Goal: Task Accomplishment & Management: Use online tool/utility

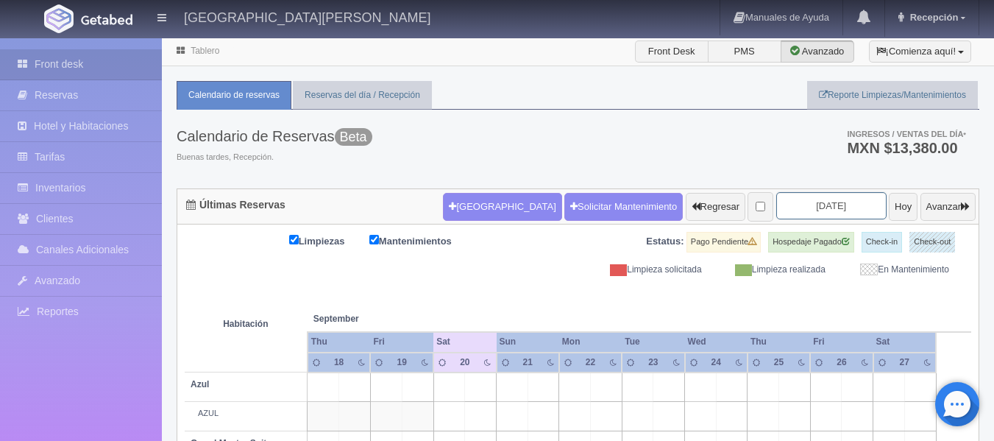
click at [827, 203] on input "[DATE]" at bounding box center [831, 205] width 110 height 27
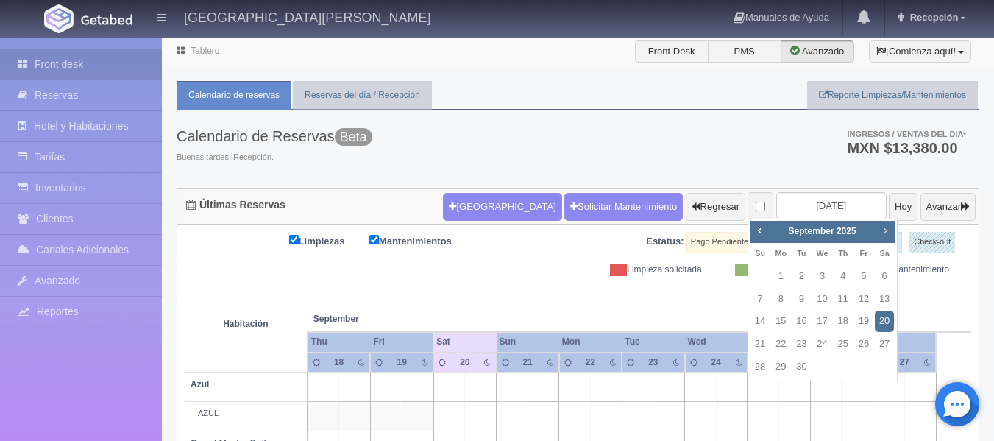
click at [884, 234] on span "Next" at bounding box center [885, 230] width 12 height 12
click at [862, 339] on link "24" at bounding box center [863, 343] width 19 height 21
type input "[DATE]"
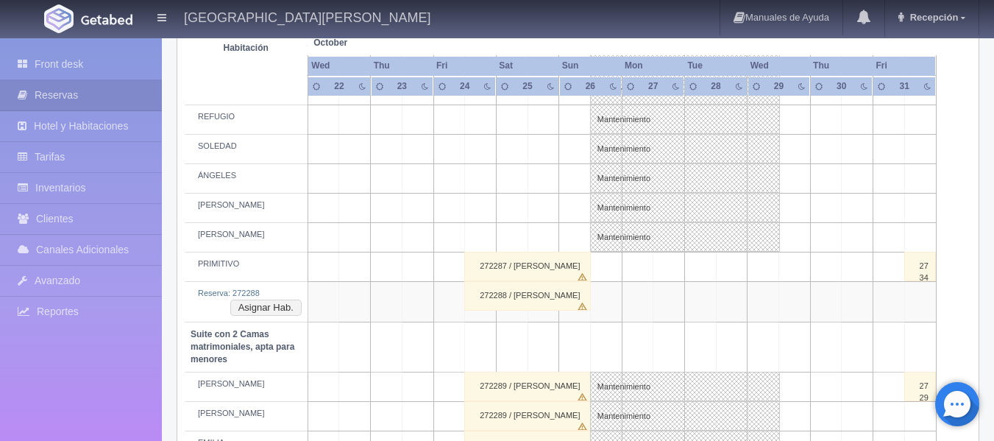
scroll to position [833, 0]
click at [272, 305] on button "Asignar Hab." at bounding box center [265, 309] width 71 height 16
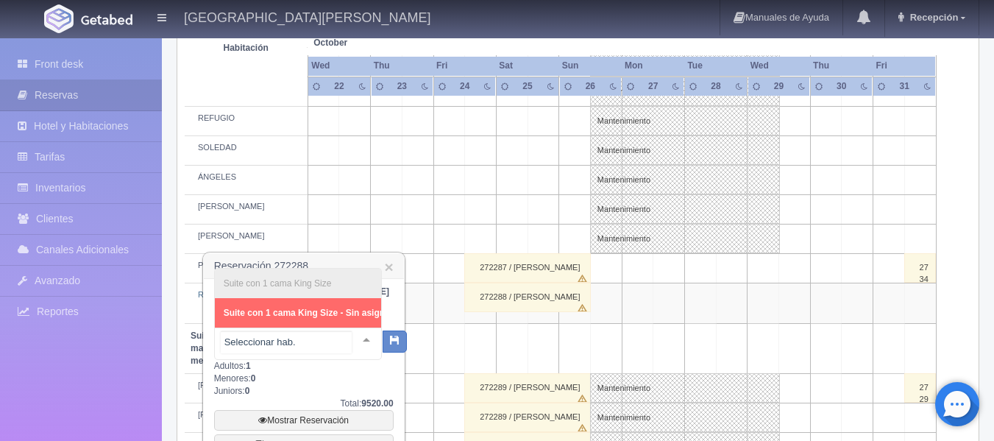
click at [358, 341] on div at bounding box center [366, 339] width 29 height 22
click at [338, 308] on span "Suite con 1 cama King Size - Sin asignar" at bounding box center [309, 313] width 170 height 10
click at [305, 308] on span "Suite con 1 cama King Size - Sin asignar" at bounding box center [309, 313] width 170 height 10
click at [362, 353] on div "Suite con 1 cama King Size Suite con 1 cama King Size - Sin asignar No elements…" at bounding box center [298, 343] width 168 height 32
click at [335, 308] on span "Suite con 1 cama King Size - Sin asignar" at bounding box center [309, 313] width 170 height 10
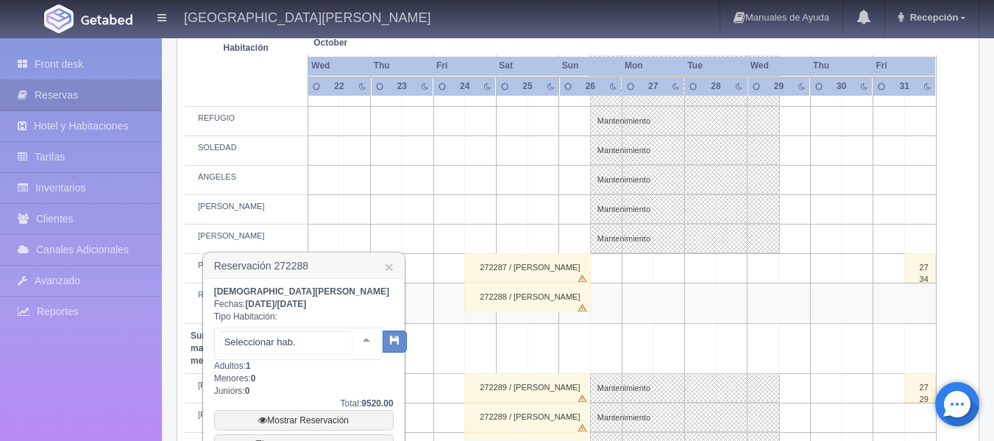
click at [356, 350] on div at bounding box center [366, 339] width 29 height 22
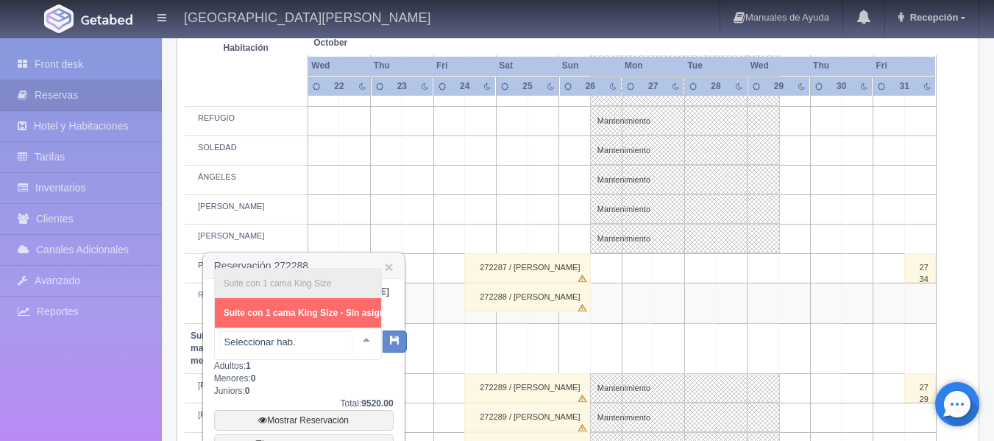
click at [321, 269] on li "Suite con 1 cama King Size" at bounding box center [309, 283] width 188 height 29
click at [330, 308] on span "Suite con 1 cama King Size - Sin asignar" at bounding box center [309, 313] width 170 height 10
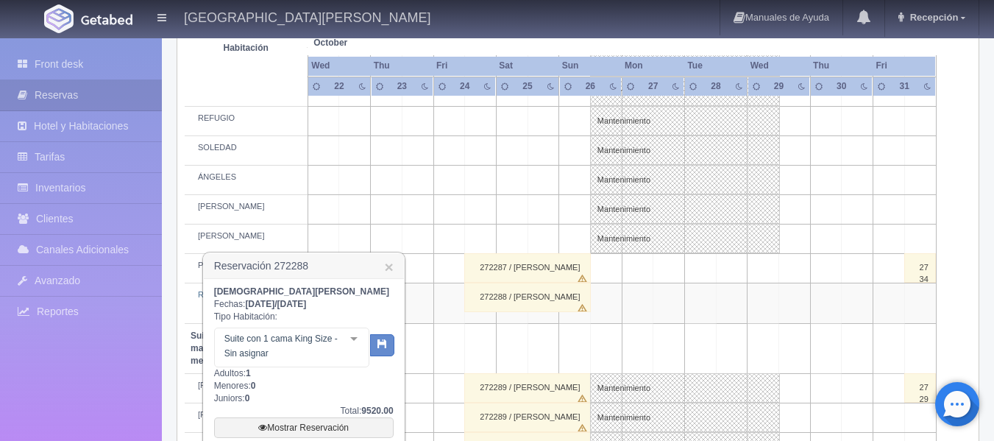
click at [353, 337] on div "Suite con 1 cama King Size - Sin asignar Suite con 1 cama King Size Suite con 1…" at bounding box center [291, 347] width 155 height 40
click at [353, 337] on div at bounding box center [353, 339] width 29 height 22
click at [353, 337] on div "Suite con 1 cama King Size - Sin asignar Suite con 1 cama King Size Suite con 1…" at bounding box center [291, 347] width 155 height 40
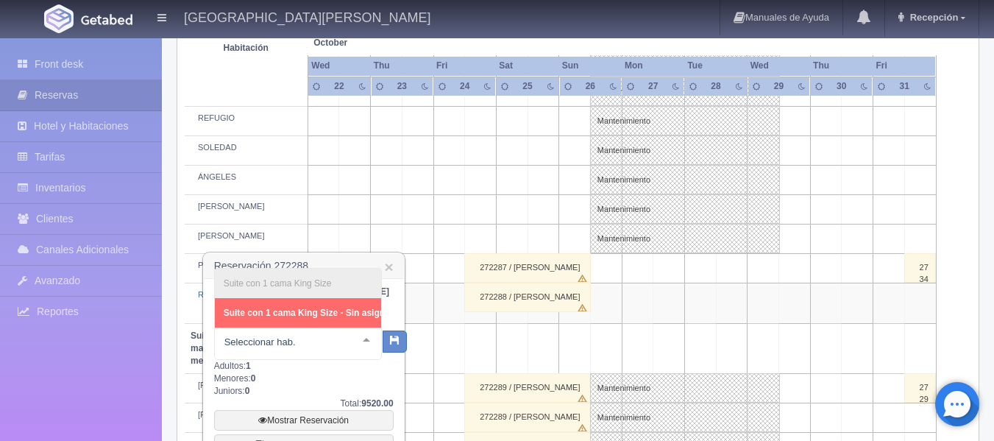
click at [353, 337] on div at bounding box center [366, 339] width 29 height 22
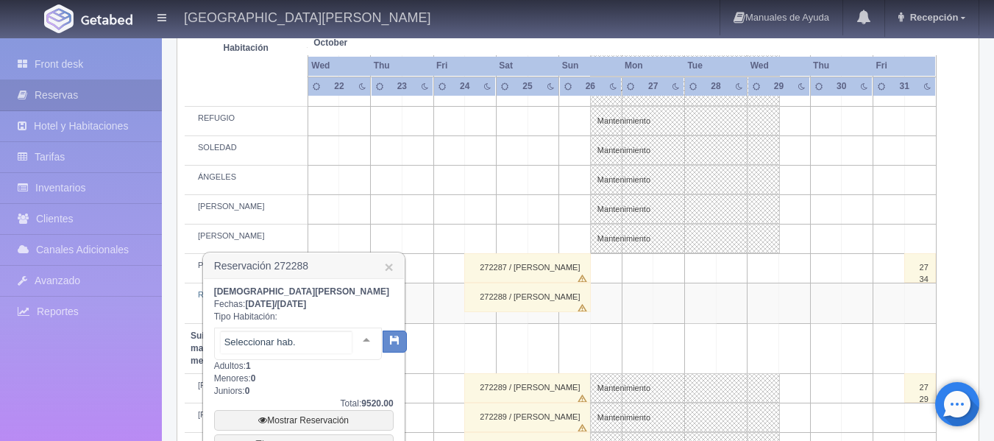
click at [353, 337] on div at bounding box center [366, 339] width 29 height 22
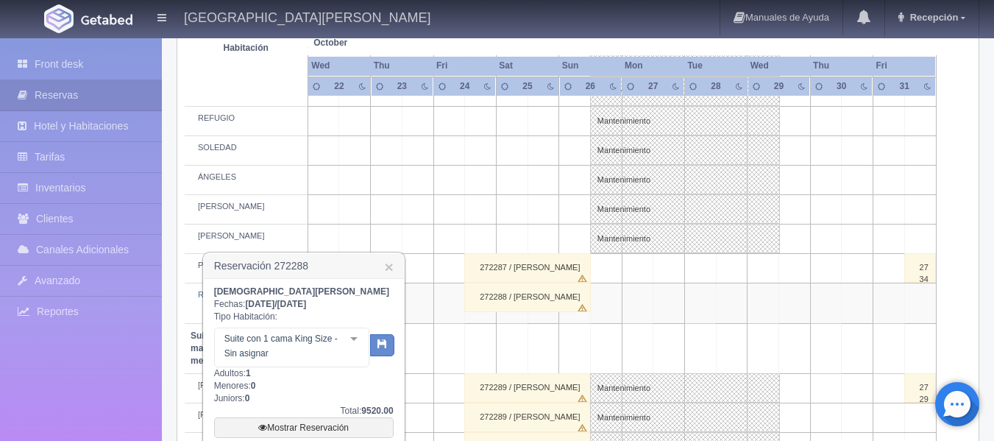
click at [353, 337] on div at bounding box center [353, 339] width 29 height 22
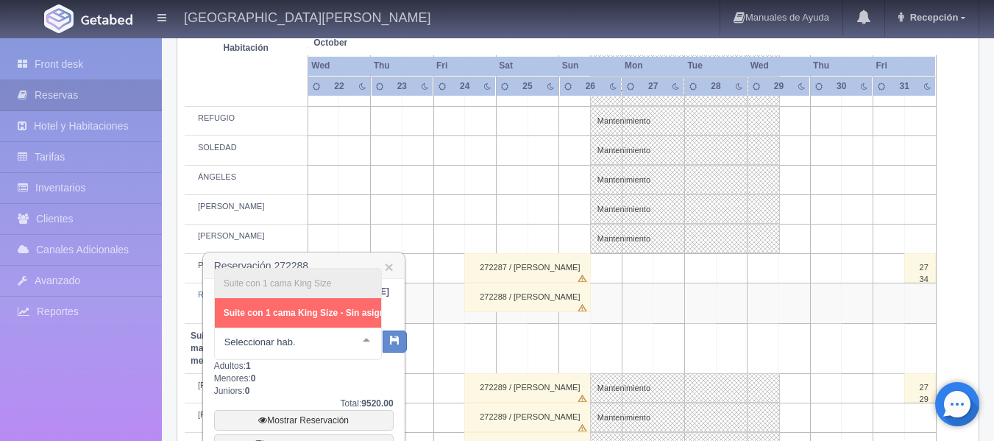
click at [353, 337] on div at bounding box center [366, 339] width 29 height 22
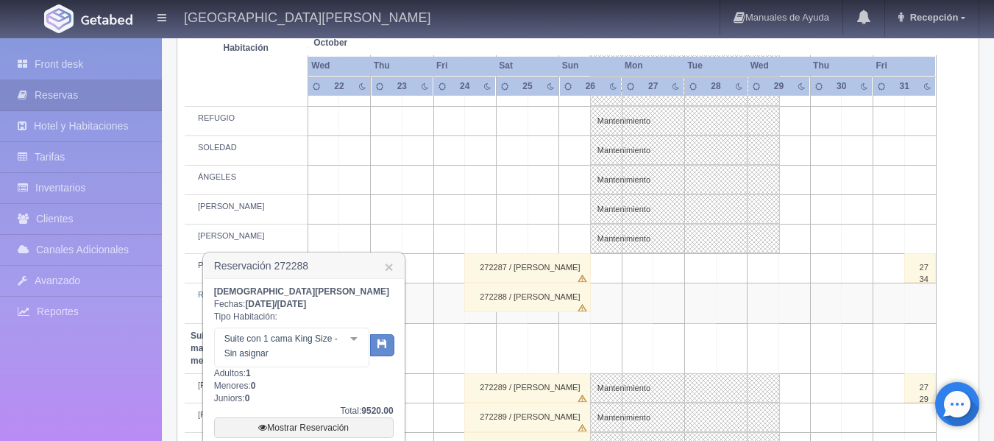
click at [353, 337] on div "Suite con 1 cama King Size - Sin asignar Suite con 1 cama King Size Suite con 1…" at bounding box center [291, 347] width 155 height 40
click at [353, 337] on div at bounding box center [353, 339] width 29 height 22
click at [353, 337] on div "Suite con 1 cama King Size - Sin asignar Suite con 1 cama King Size Suite con 1…" at bounding box center [291, 347] width 155 height 40
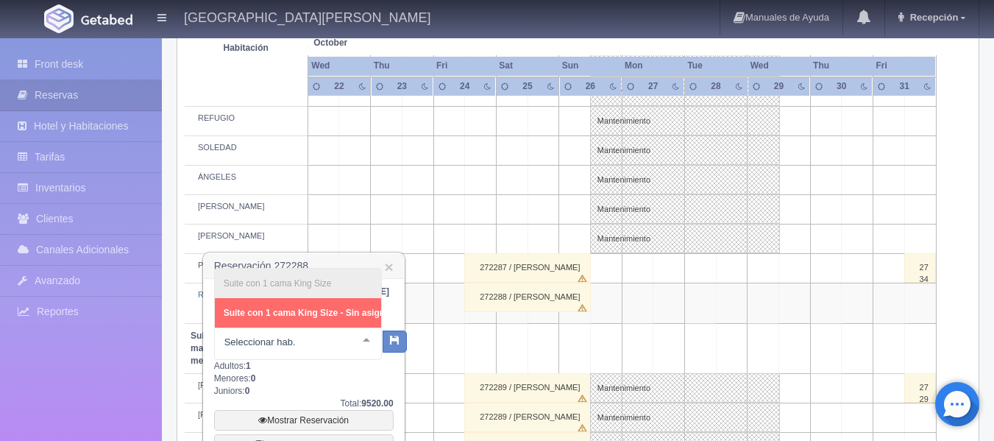
click at [353, 337] on div at bounding box center [366, 339] width 29 height 22
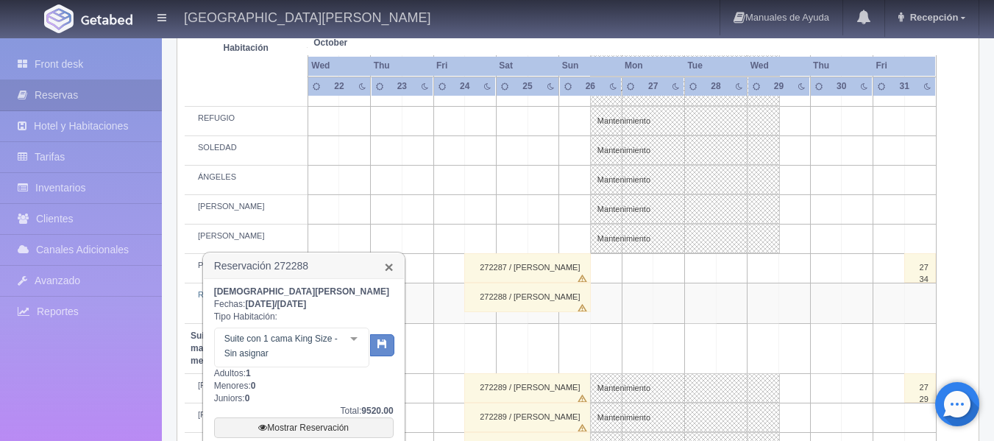
click at [392, 274] on link "×" at bounding box center [388, 266] width 9 height 15
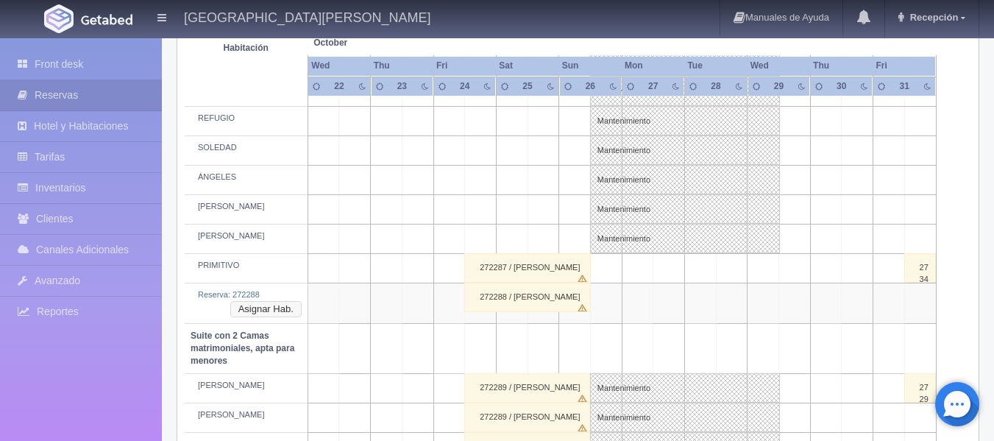
click at [290, 308] on button "Asignar Hab." at bounding box center [265, 309] width 71 height 16
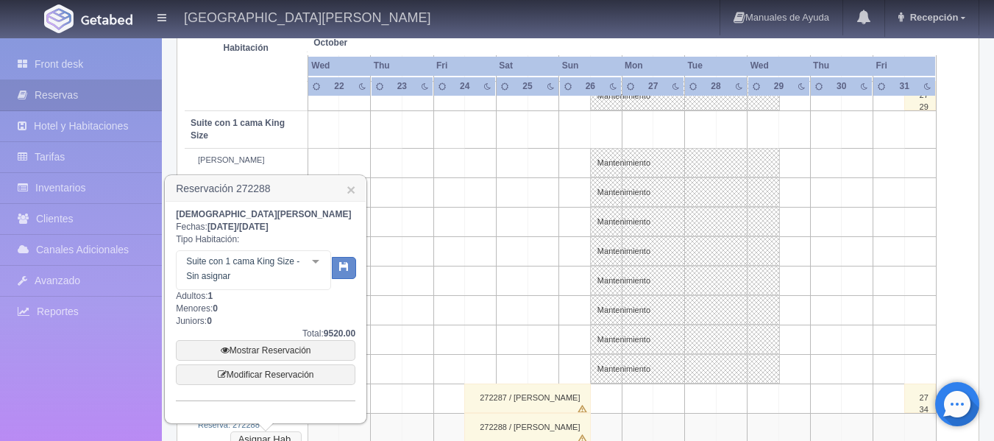
scroll to position [686, 0]
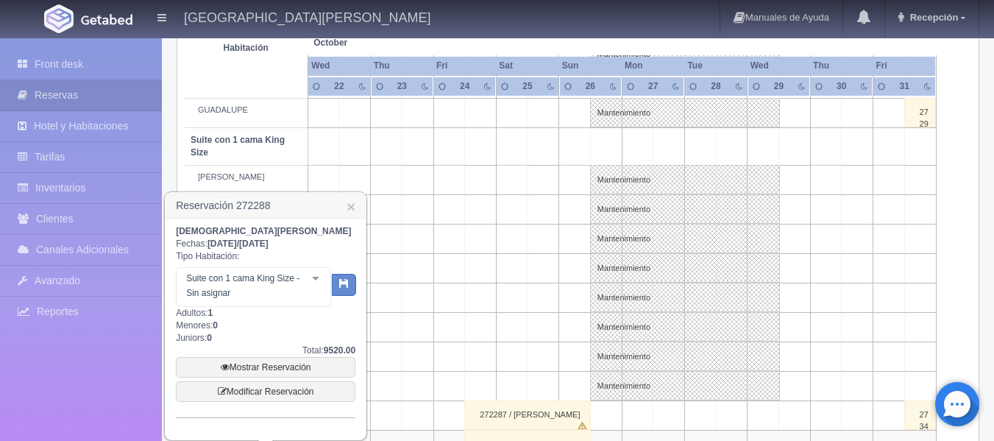
click at [312, 283] on div "Suite con 1 cama King Size - Sin asignar Suite con 1 cama King Size Suite con 1…" at bounding box center [253, 287] width 155 height 40
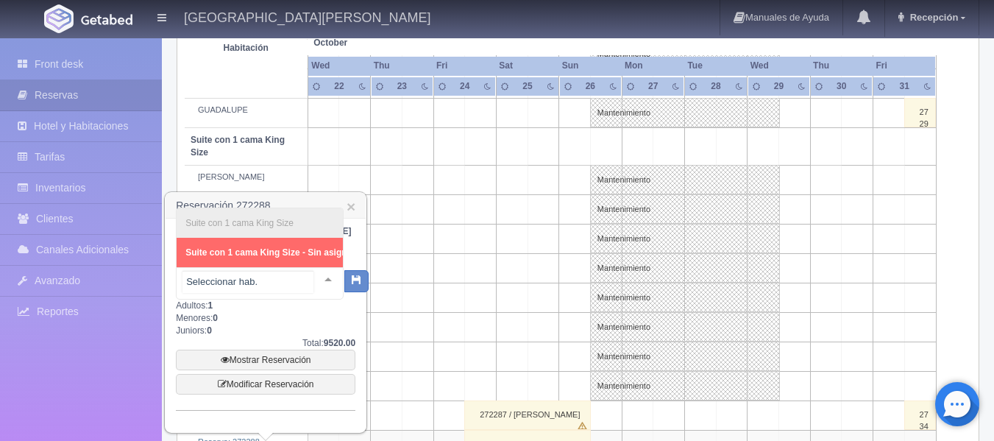
click at [344, 242] on div "Suite con 1 cama King Size Suite con 1 cama King Size - Sin asignar No elements…" at bounding box center [260, 238] width 168 height 60
click at [316, 327] on div "JESUS ACUÑA Fechas: 2025-10-24 / 2025-10-26 Tipo Habitación: Suite con 1 cama K…" at bounding box center [266, 317] width 180 height 185
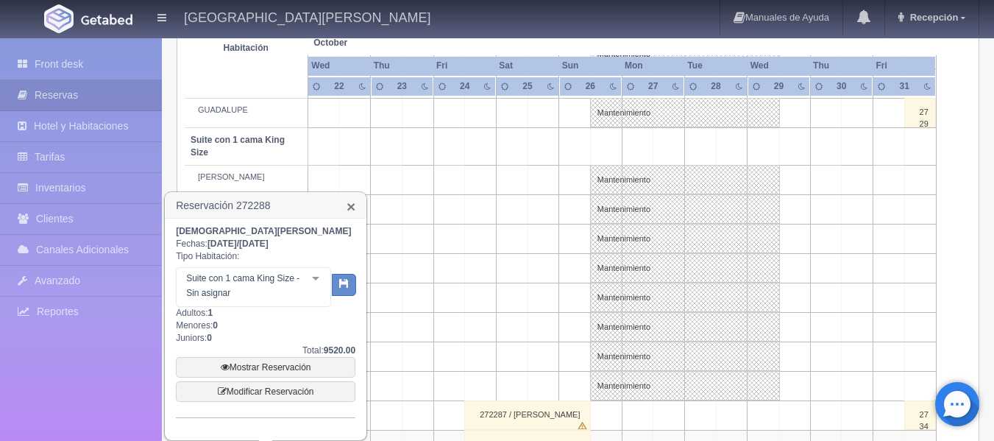
click at [350, 207] on link "×" at bounding box center [351, 206] width 9 height 15
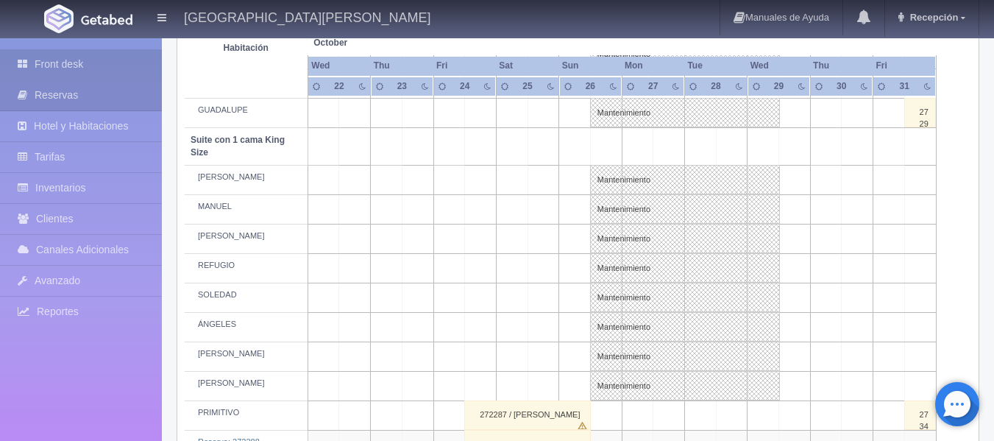
click at [91, 72] on link "Front desk" at bounding box center [81, 64] width 162 height 30
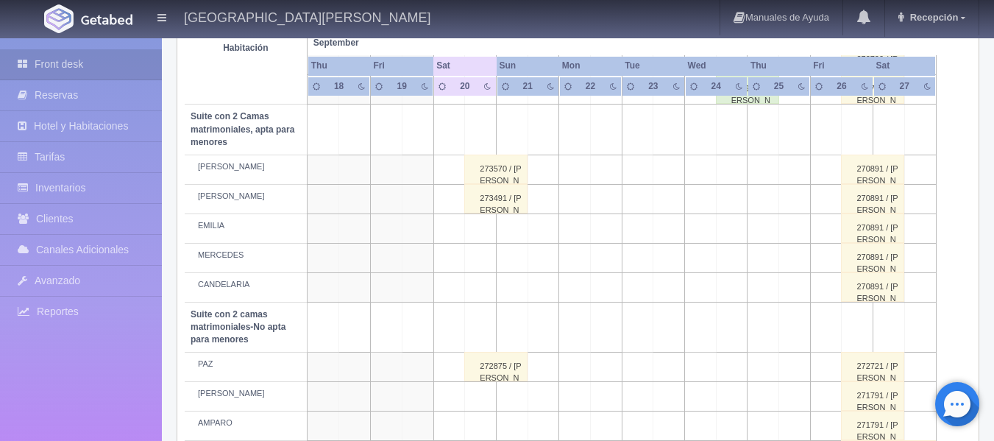
scroll to position [1013, 0]
